Goal: Check status: Check status

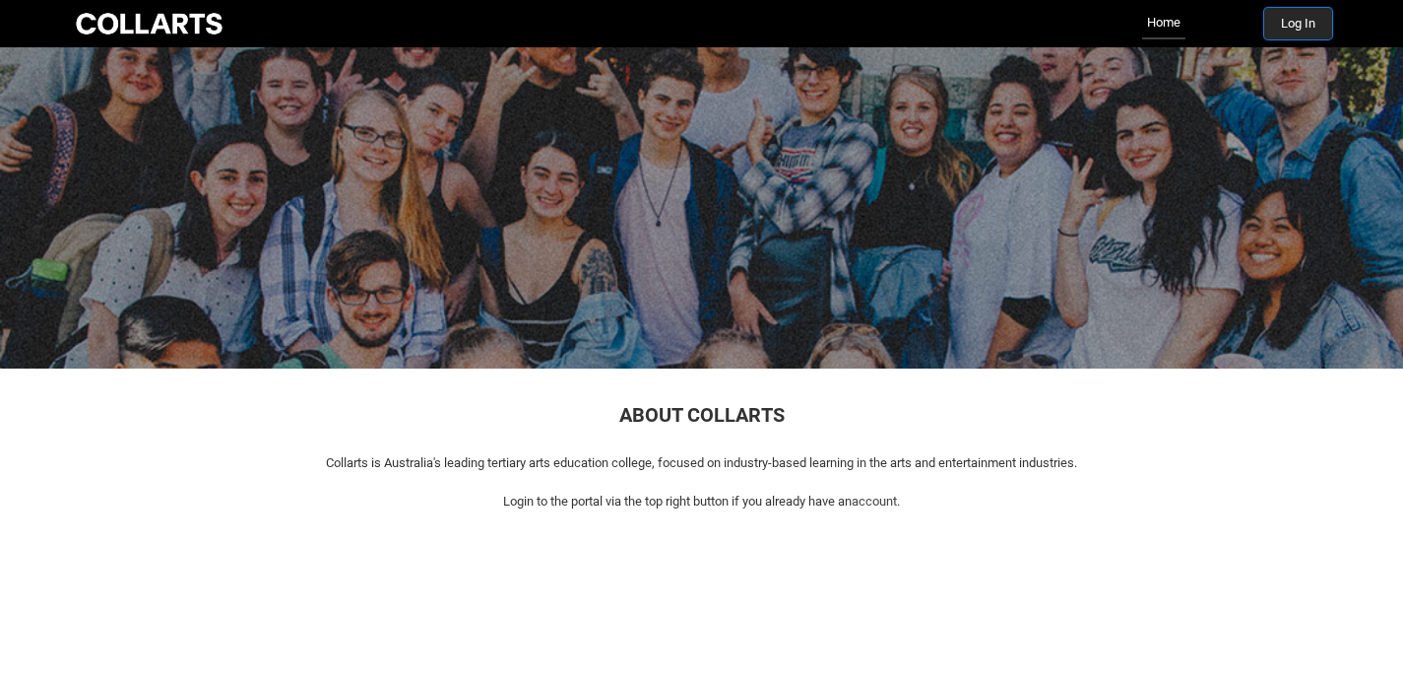
click at [1291, 20] on button "Log In" at bounding box center [1299, 24] width 68 height 32
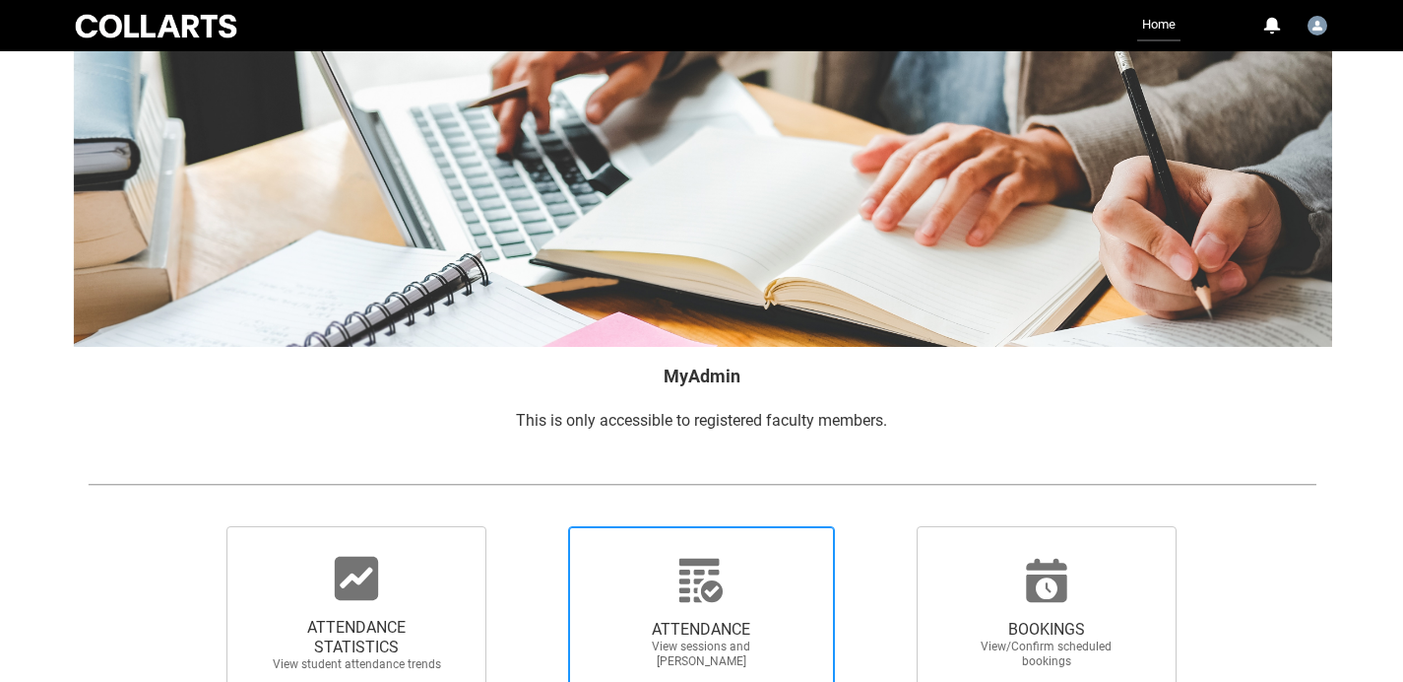
click at [708, 586] on icon at bounding box center [701, 579] width 43 height 43
click at [535, 526] on input "ATTENDANCE View sessions and mark attendance" at bounding box center [534, 525] width 1 height 1
radio input "true"
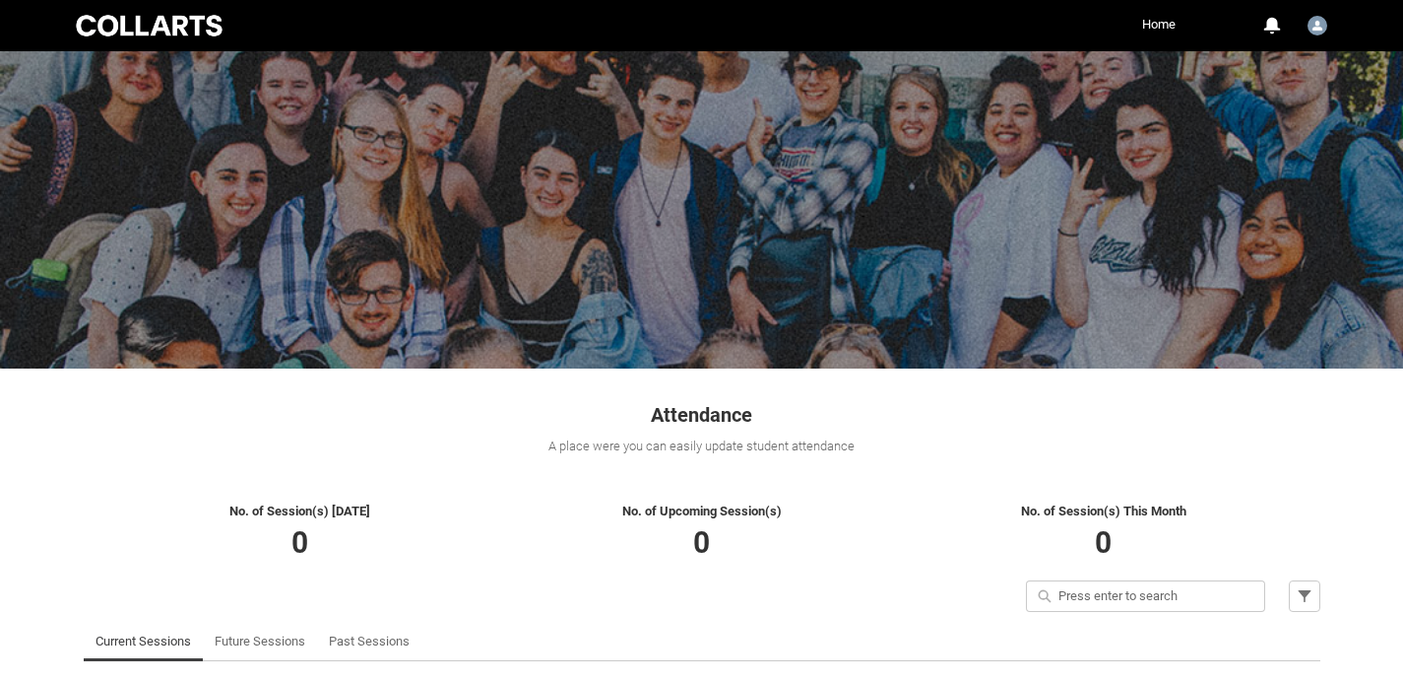
scroll to position [95, 0]
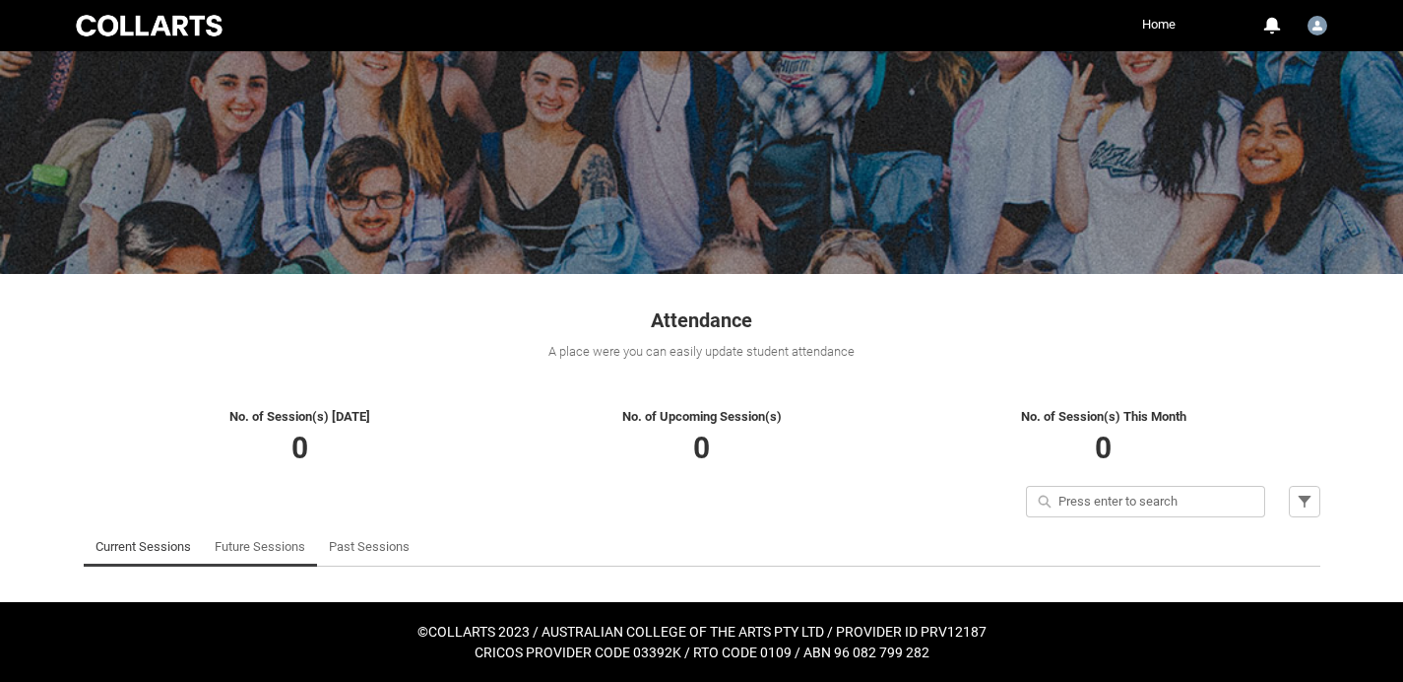
click at [272, 550] on link "Future Sessions" at bounding box center [260, 546] width 91 height 39
click at [123, 547] on link "Current Sessions" at bounding box center [144, 546] width 96 height 39
click at [249, 547] on link "Future Sessions" at bounding box center [260, 546] width 91 height 39
